Goal: Task Accomplishment & Management: Use online tool/utility

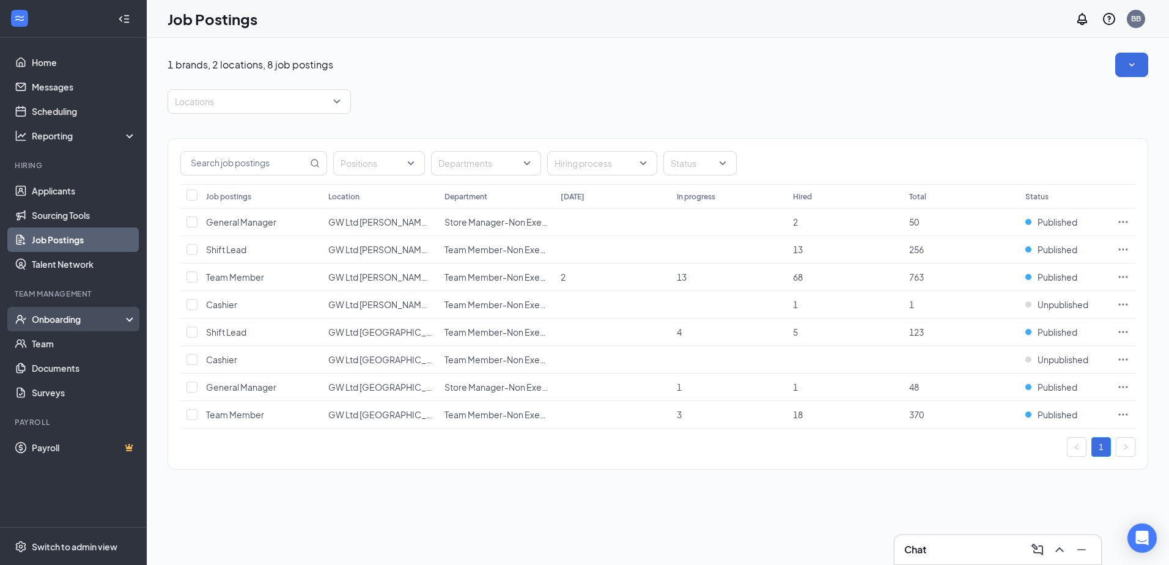
click at [74, 321] on div "Onboarding" at bounding box center [79, 319] width 94 height 12
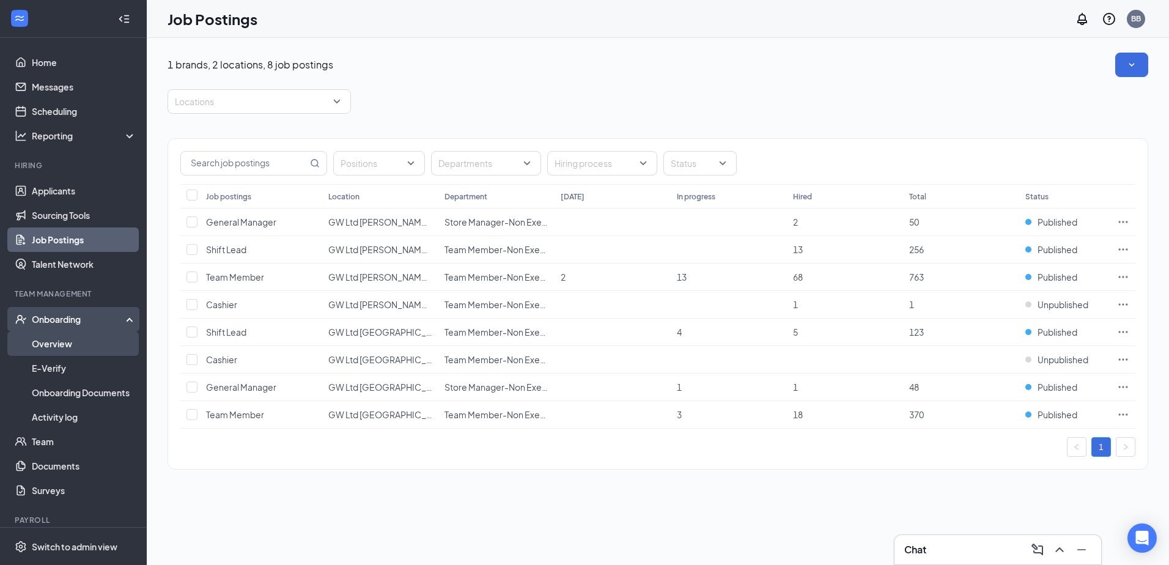
click at [67, 344] on link "Overview" at bounding box center [84, 343] width 105 height 24
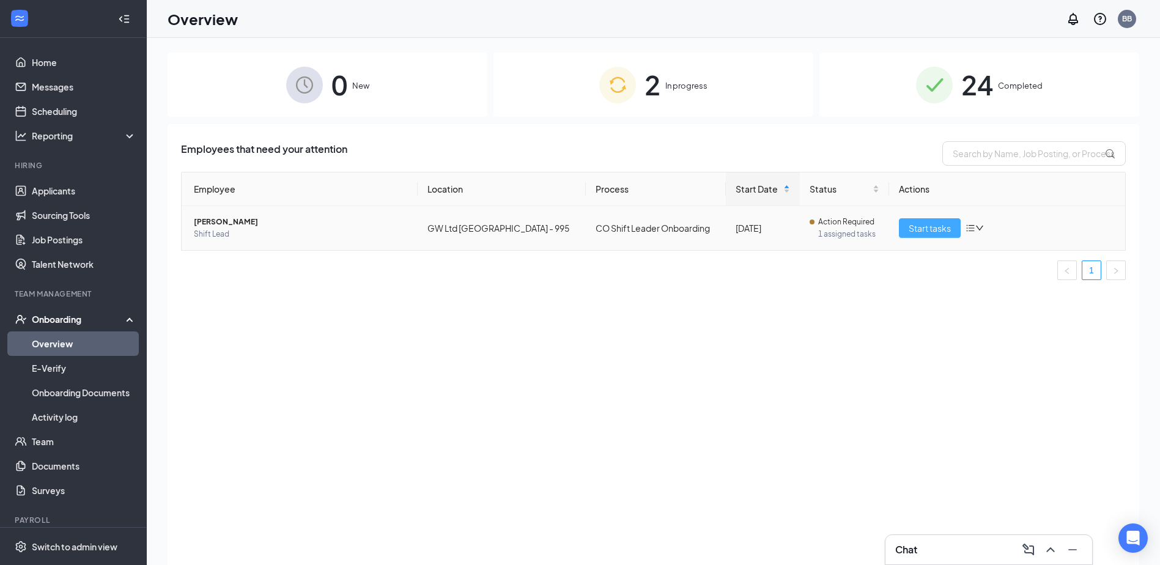
click at [924, 225] on span "Start tasks" at bounding box center [930, 227] width 42 height 13
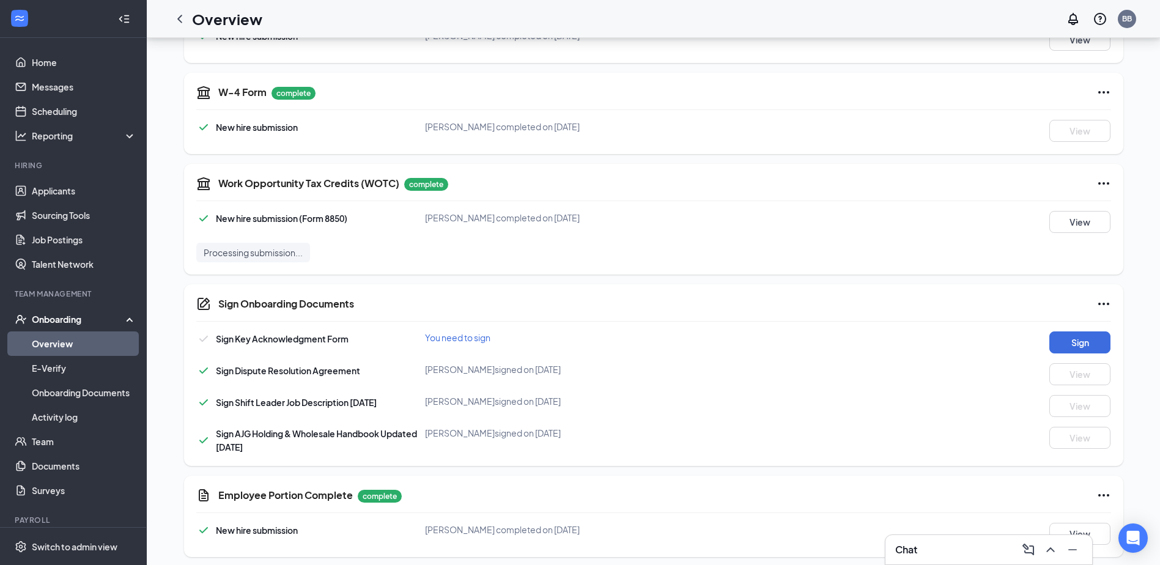
scroll to position [590, 0]
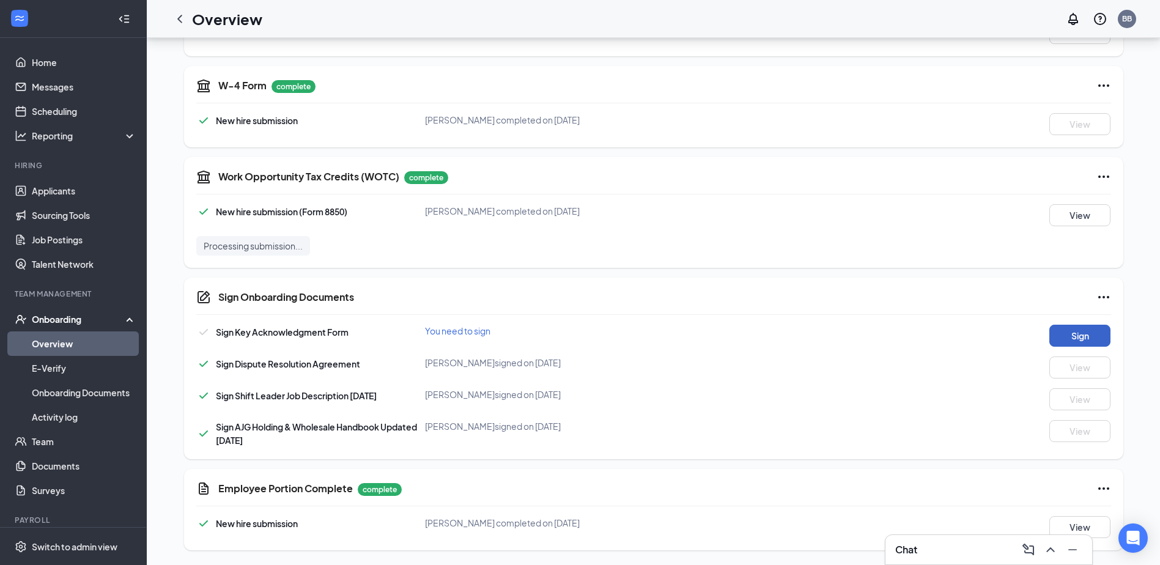
click at [1070, 335] on button "Sign" at bounding box center [1079, 336] width 61 height 22
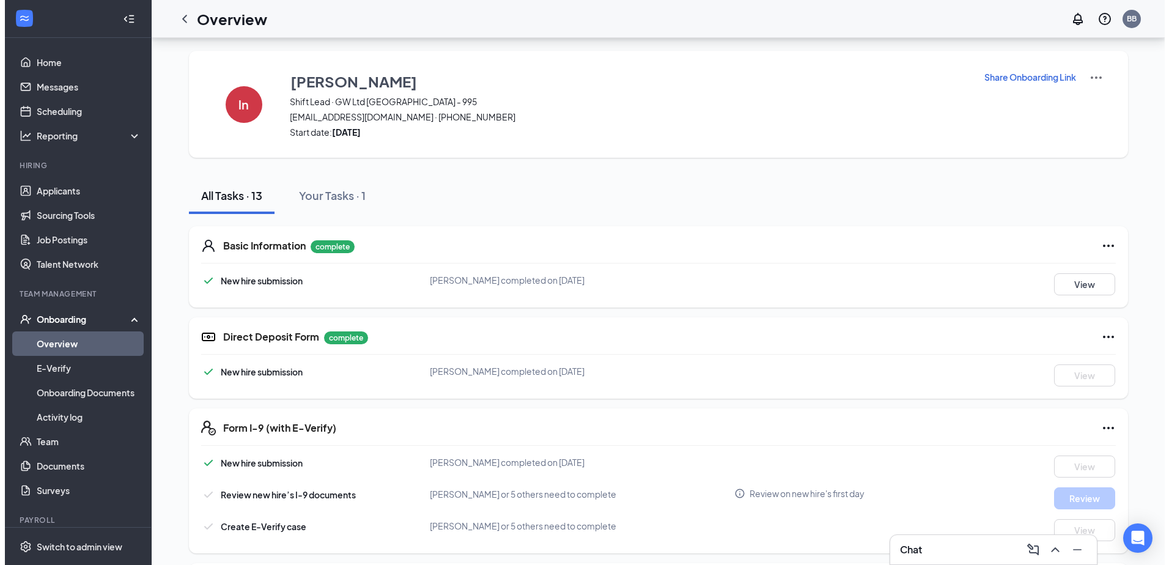
scroll to position [0, 0]
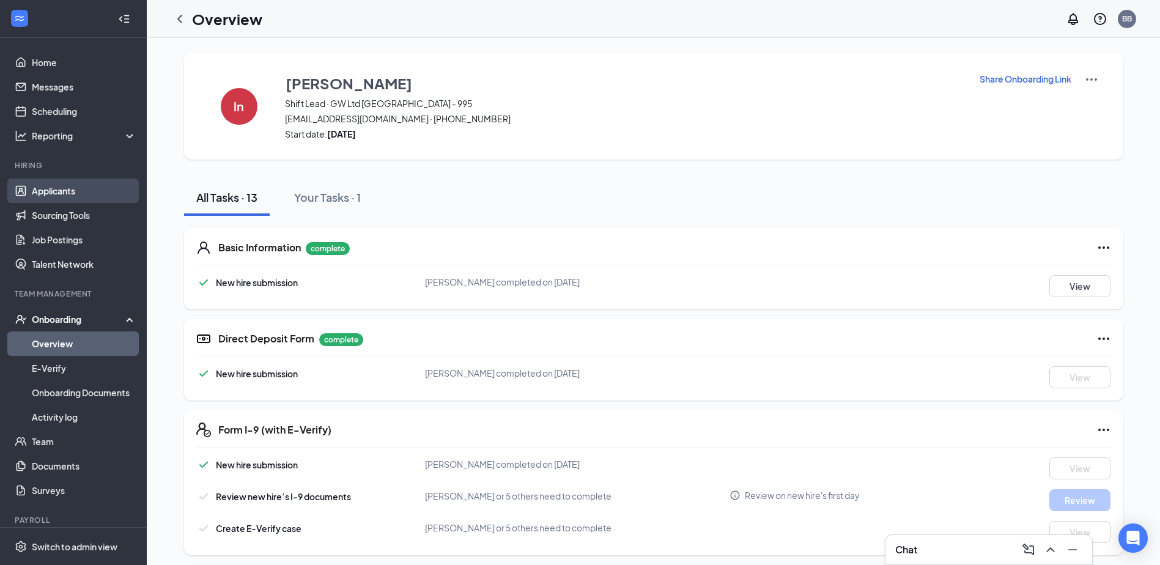
click at [74, 193] on link "Applicants" at bounding box center [84, 191] width 105 height 24
